Goal: Navigation & Orientation: Locate item on page

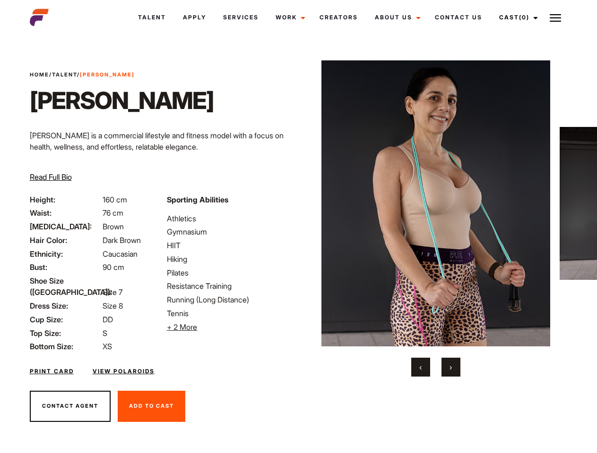
click at [515, 17] on link "Cast (0)" at bounding box center [516, 18] width 53 height 26
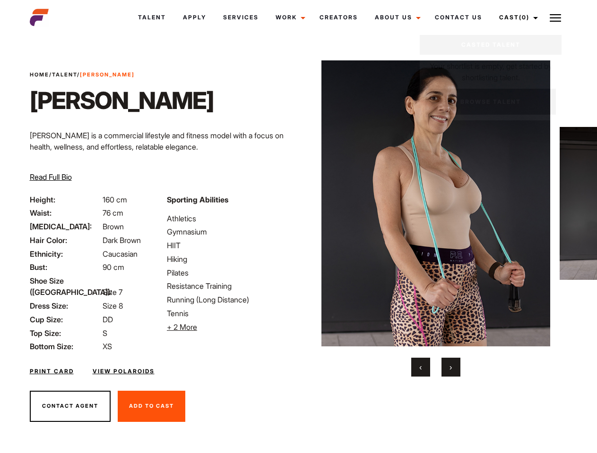
click at [555, 17] on img at bounding box center [554, 17] width 11 height 11
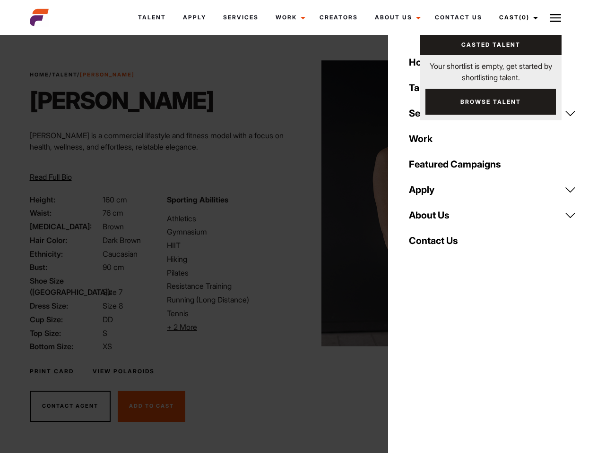
click at [230, 327] on li "+ 2 More Hide More" at bounding box center [230, 327] width 126 height 11
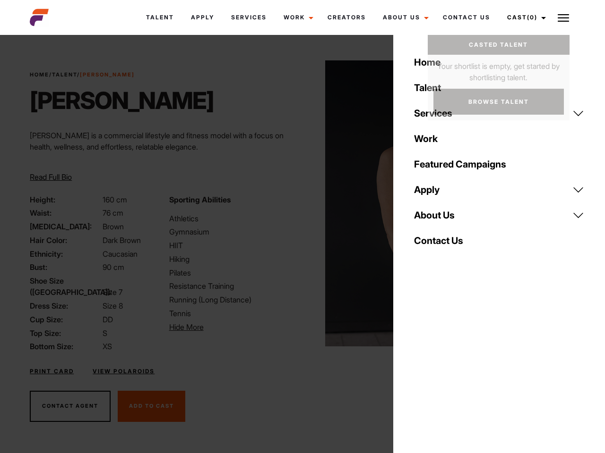
click at [435, 219] on img at bounding box center [439, 203] width 229 height 286
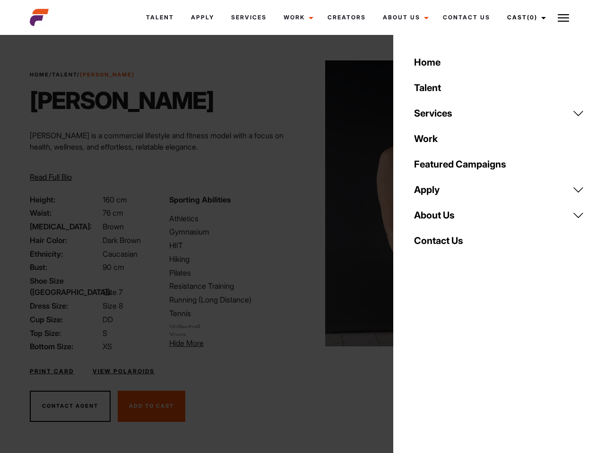
click at [298, 204] on div "Sporting Abilities Athletics Gymnasium HIIT Hiking Pilates Resistance Training …" at bounding box center [232, 273] width 139 height 159
click at [420, 368] on div "Home Talent Services Talent Casting Photography Videography Creative Hair and M…" at bounding box center [499, 226] width 212 height 453
click at [451, 368] on div "Home Talent Services Talent Casting Photography Videography Creative Hair and M…" at bounding box center [499, 226] width 212 height 453
